Goal: Task Accomplishment & Management: Complete application form

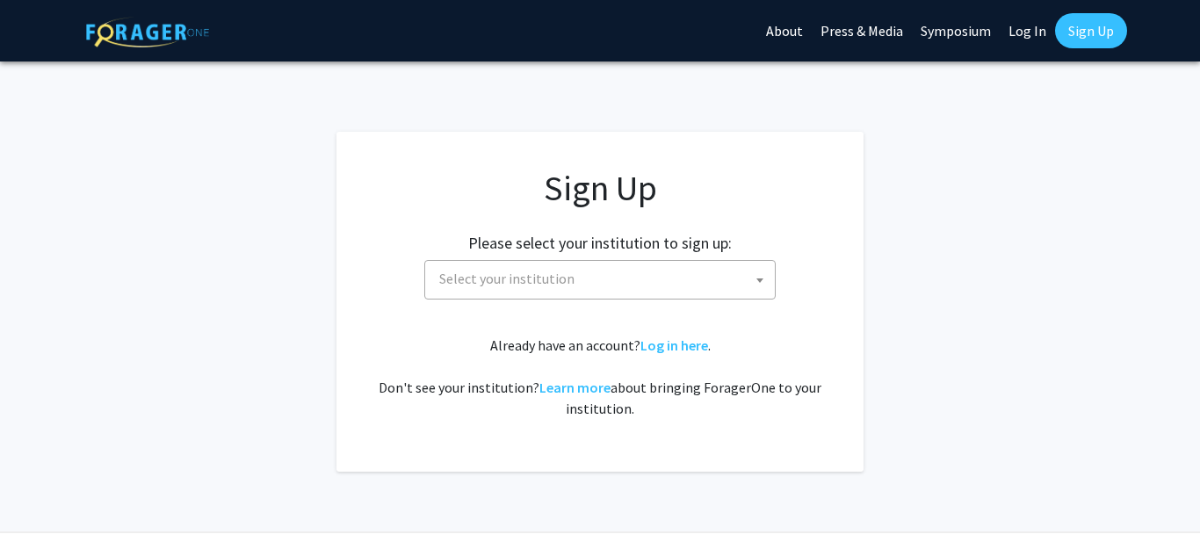
click at [546, 293] on span "Select your institution" at bounding box center [603, 279] width 343 height 36
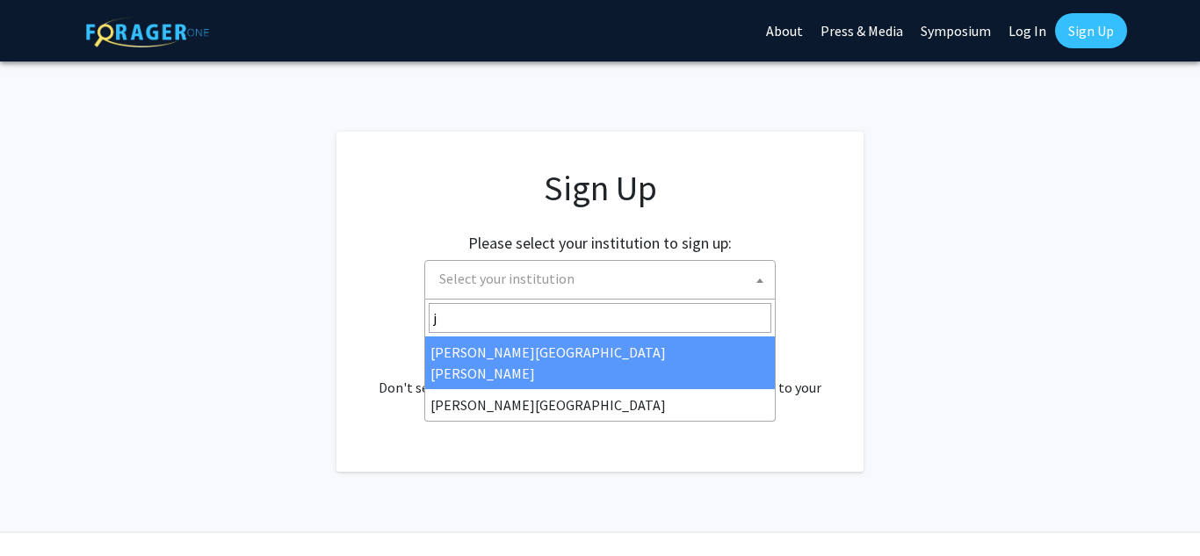
type input "jo"
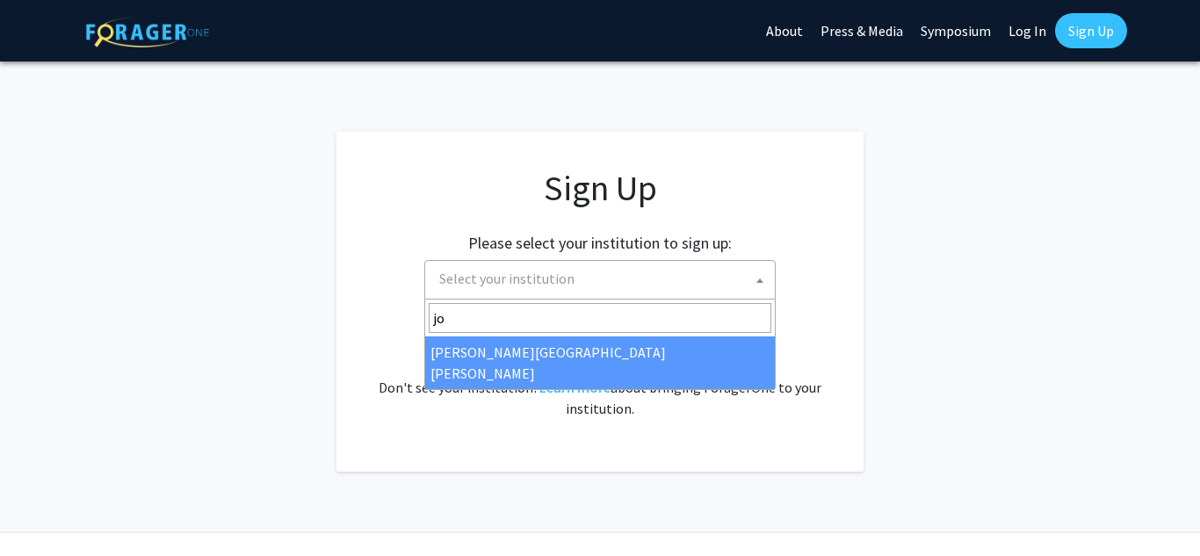
select select "1"
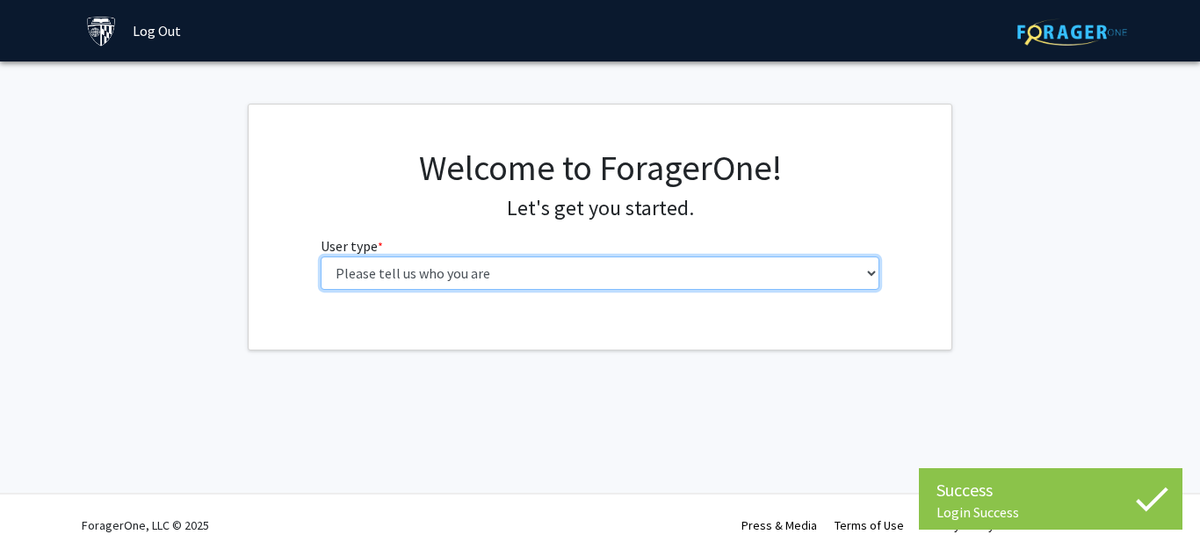
click at [632, 271] on select "Please tell us who you are Undergraduate Student Master's Student Doctoral Cand…" at bounding box center [601, 273] width 560 height 33
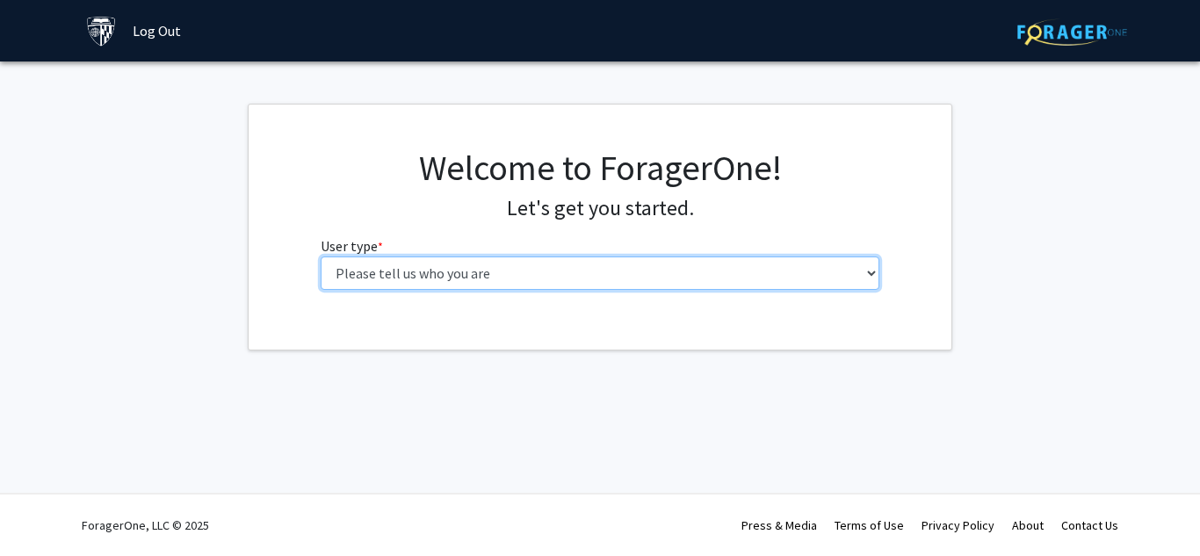
select select "2: masters"
click at [321, 257] on select "Please tell us who you are Undergraduate Student Master's Student Doctoral Cand…" at bounding box center [601, 273] width 560 height 33
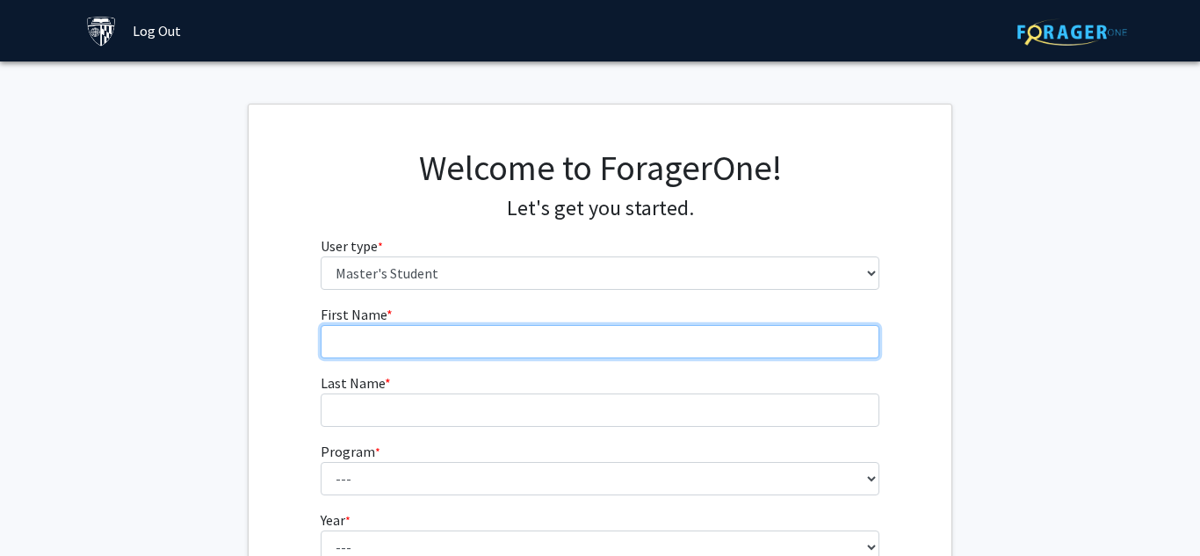
click at [510, 344] on input "First Name * required" at bounding box center [601, 341] width 560 height 33
type input "chidiebere"
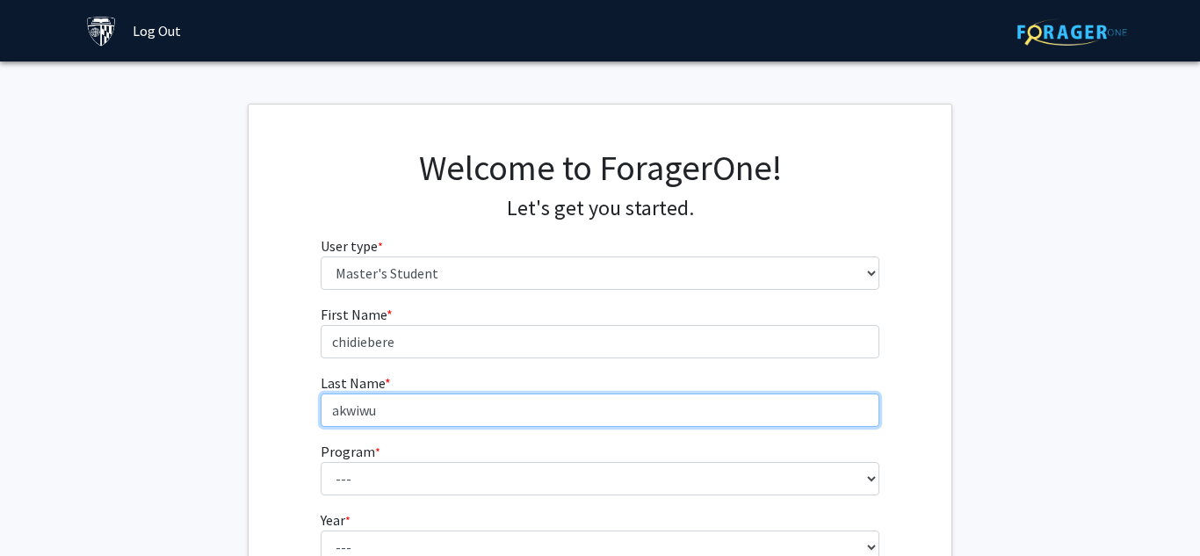
type input "akwiwu"
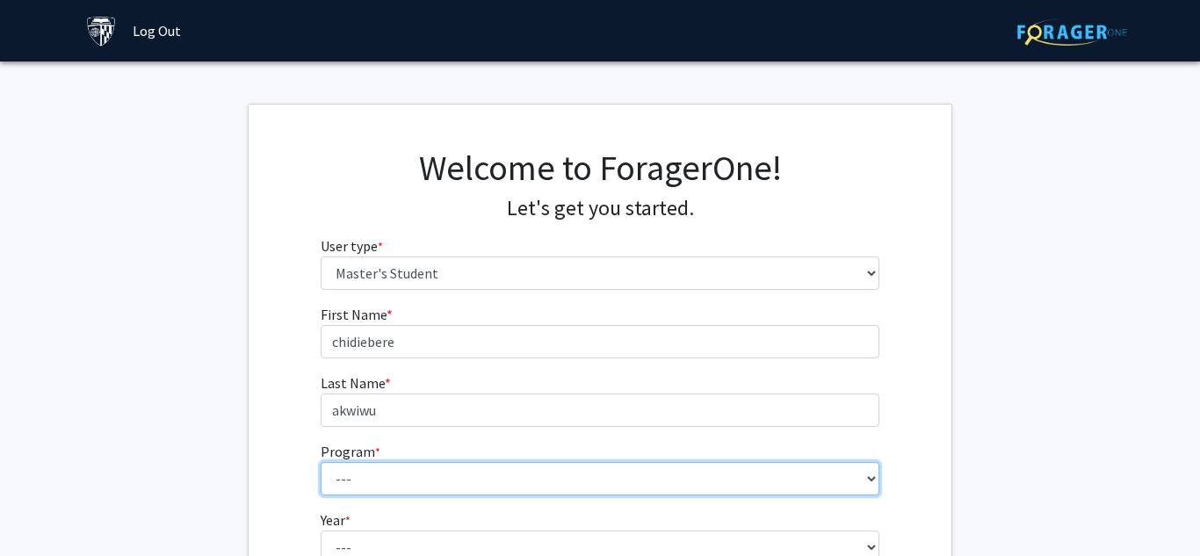
click at [859, 483] on select "--- Anatomy Education Applied and Computational Mathematics Applied Biomedical …" at bounding box center [601, 478] width 560 height 33
select select "117: 117"
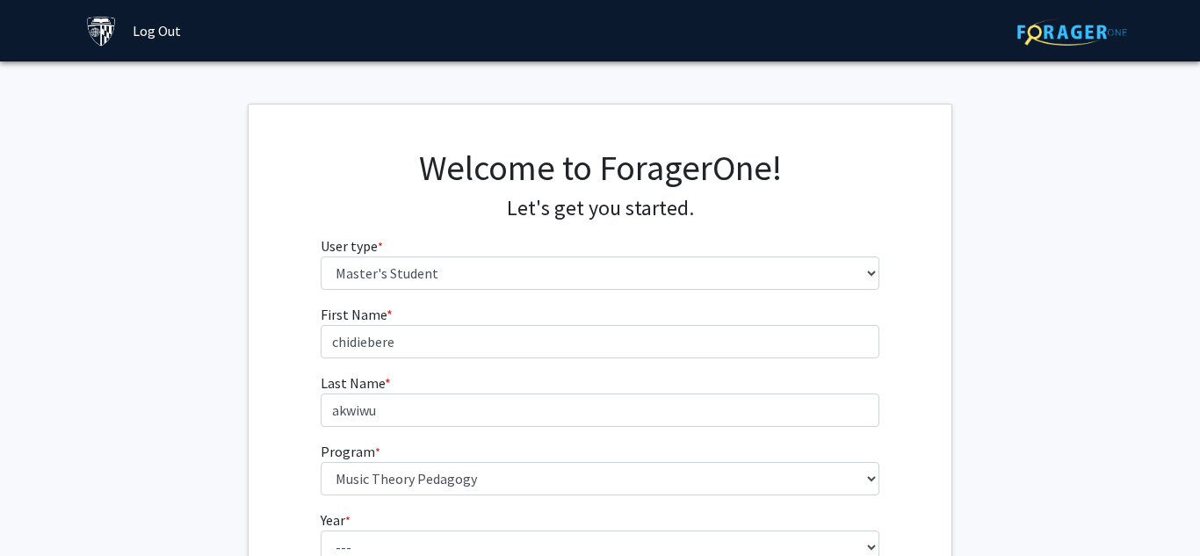
click at [265, 373] on div "First Name * required chidiebere Last Name * required akwiwu Program * required…" at bounding box center [600, 493] width 703 height 378
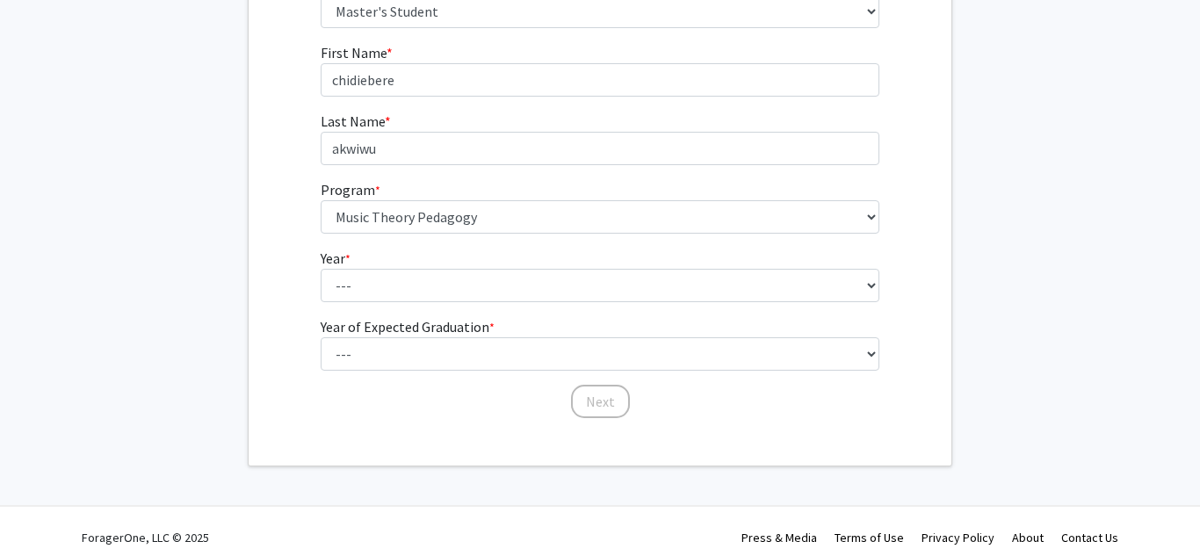
scroll to position [264, 0]
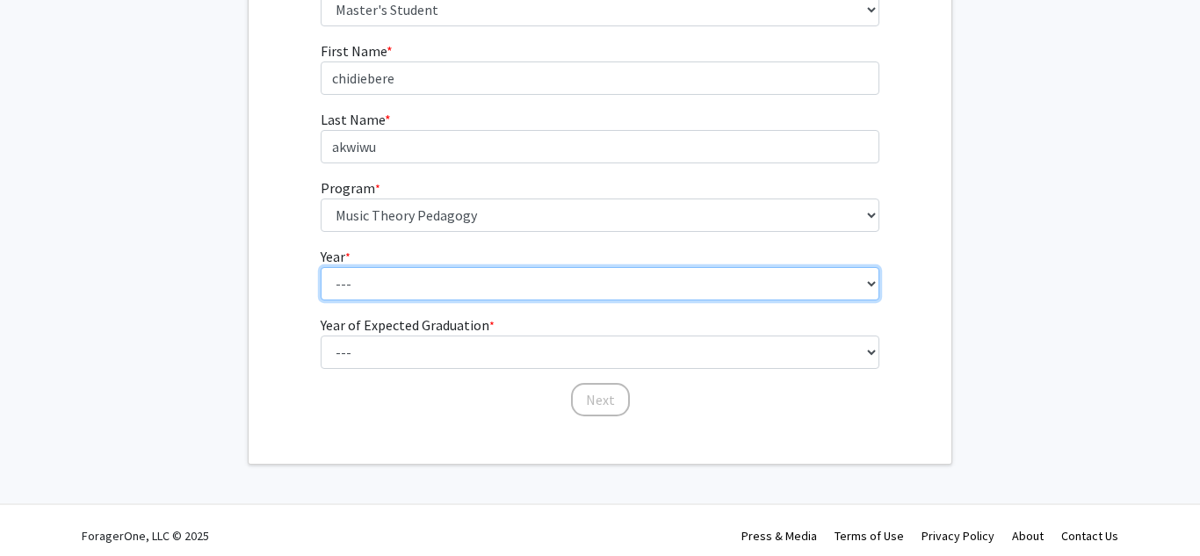
click at [443, 283] on select "--- First Year Second Year" at bounding box center [601, 283] width 560 height 33
select select "1: first_year"
click at [321, 267] on select "--- First Year Second Year" at bounding box center [601, 283] width 560 height 33
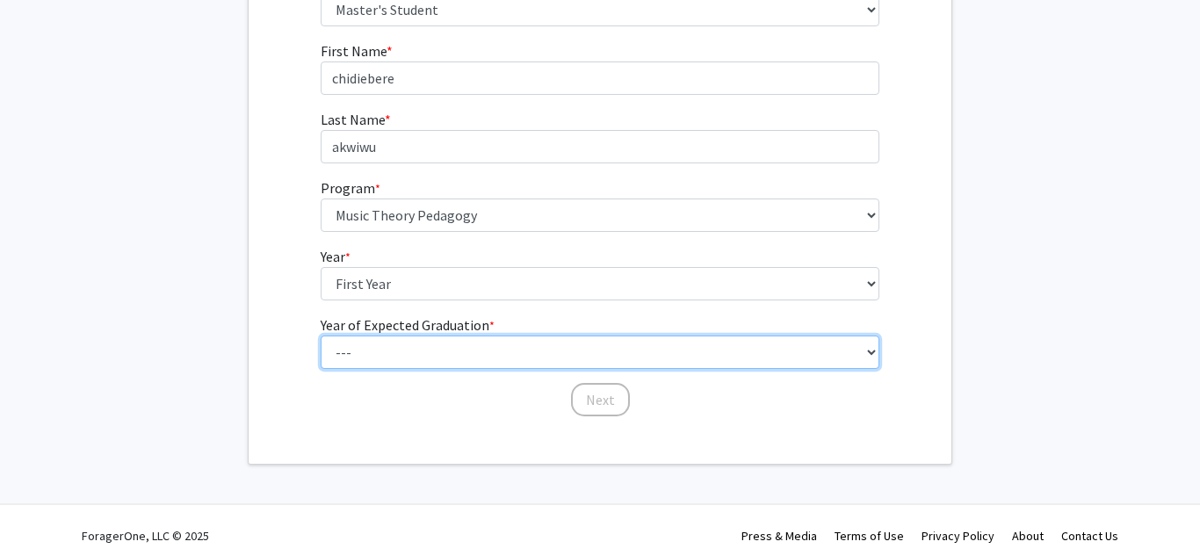
click at [405, 344] on select "--- 2025 2026 2027 2028 2029 2030 2031 2032 2033 2034" at bounding box center [601, 352] width 560 height 33
select select "3: 2027"
click at [321, 336] on select "--- 2025 2026 2027 2028 2029 2030 2031 2032 2033 2034" at bounding box center [601, 352] width 560 height 33
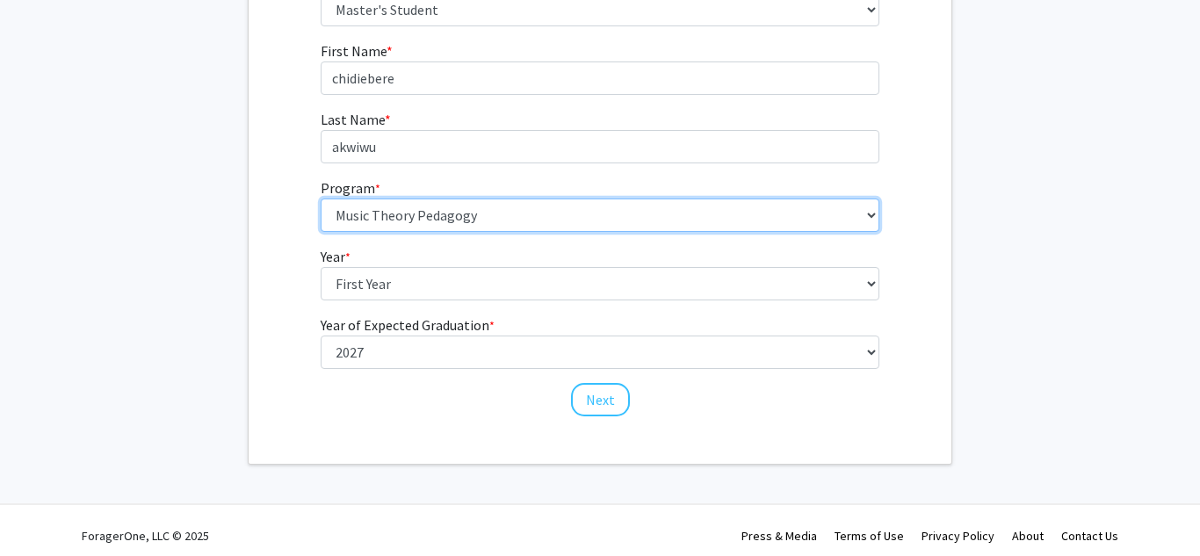
click at [483, 210] on select "--- Anatomy Education Applied and Computational Mathematics Applied Biomedical …" at bounding box center [601, 215] width 560 height 33
select select "29: 19"
click at [321, 199] on select "--- Anatomy Education Applied and Computational Mathematics Applied Biomedical …" at bounding box center [601, 215] width 560 height 33
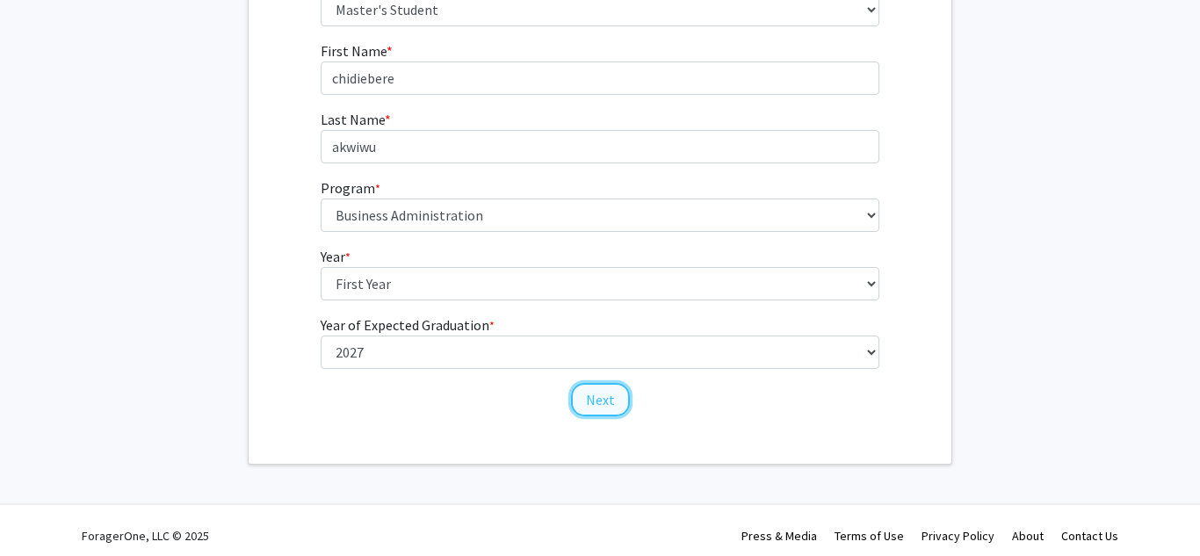
click at [615, 393] on button "Next" at bounding box center [600, 399] width 59 height 33
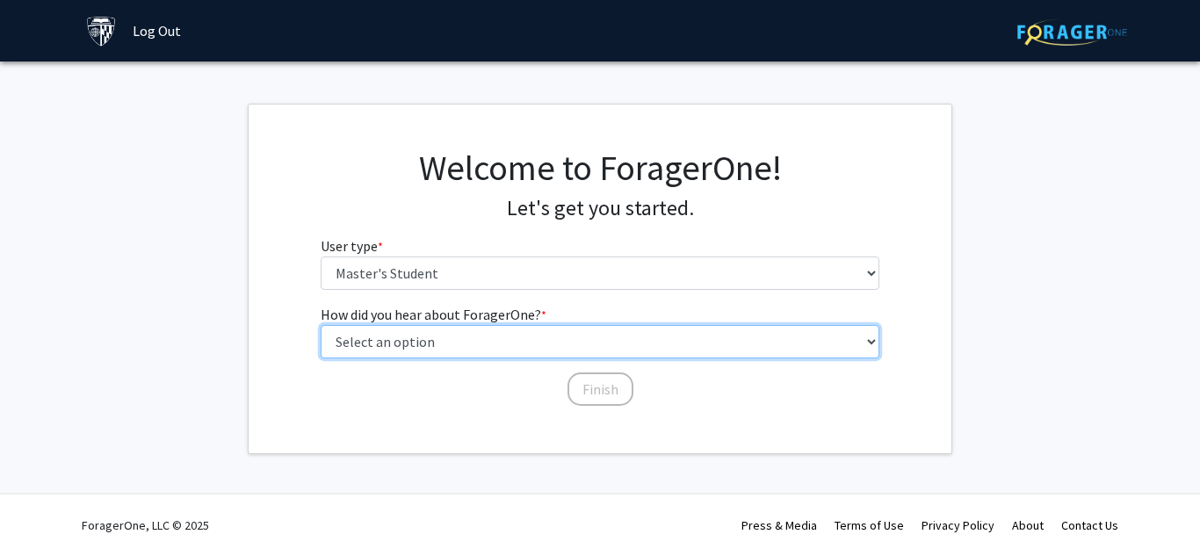
click at [595, 341] on select "Select an option Peer/student recommendation Faculty/staff recommendation Unive…" at bounding box center [601, 341] width 560 height 33
select select "3: university_website"
click at [321, 325] on select "Select an option Peer/student recommendation Faculty/staff recommendation Unive…" at bounding box center [601, 341] width 560 height 33
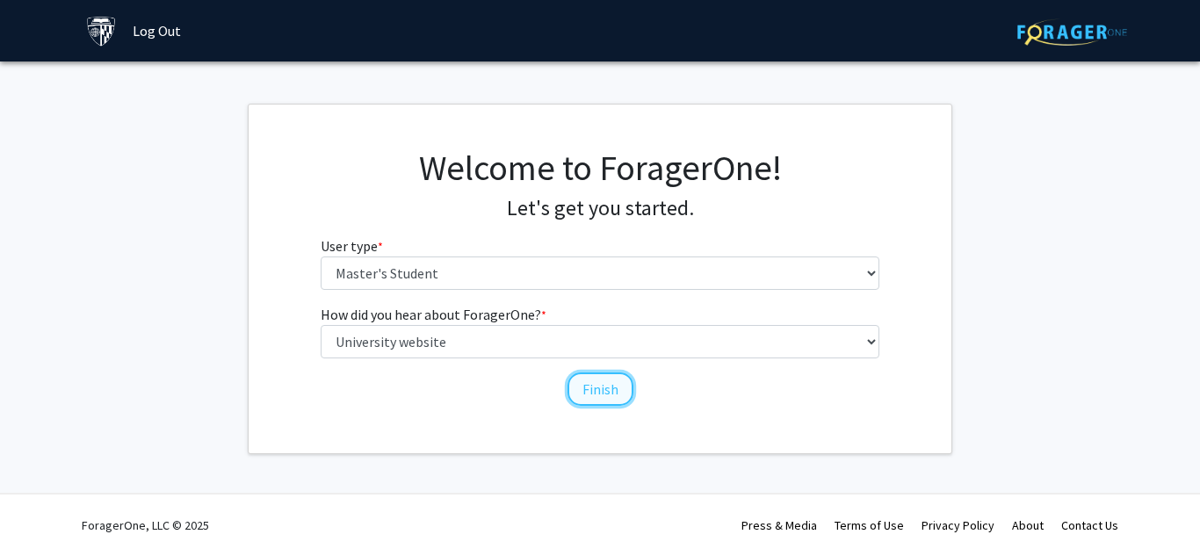
click at [606, 388] on button "Finish" at bounding box center [601, 388] width 66 height 33
